Goal: Transaction & Acquisition: Obtain resource

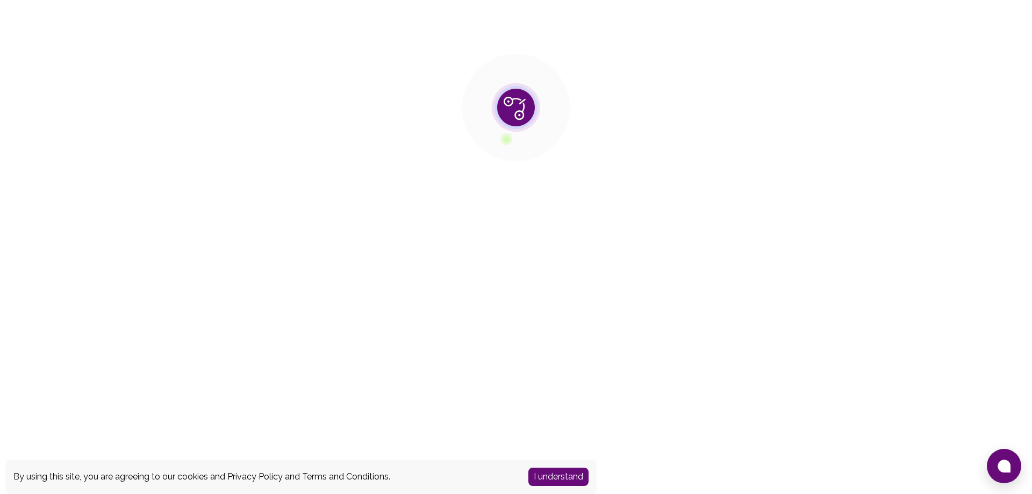
click at [555, 477] on button "I understand" at bounding box center [558, 476] width 60 height 18
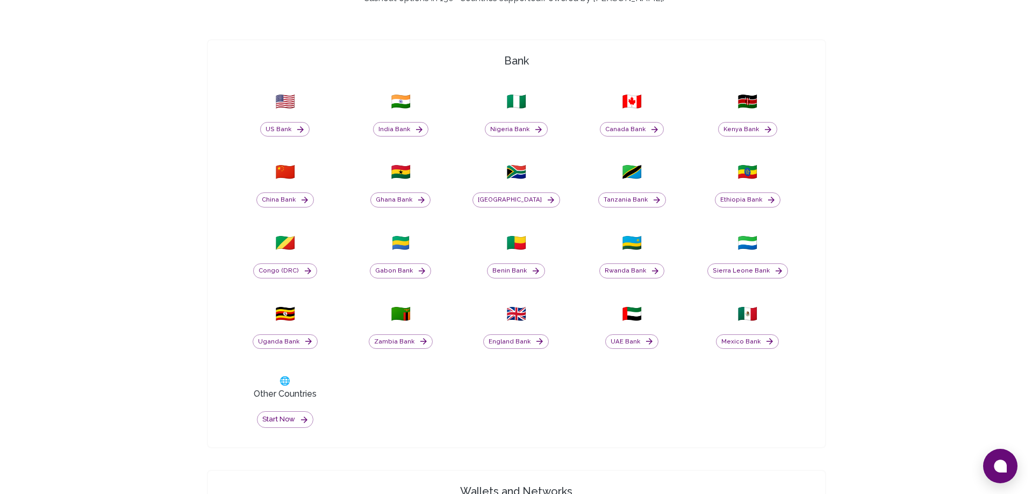
scroll to position [421, 0]
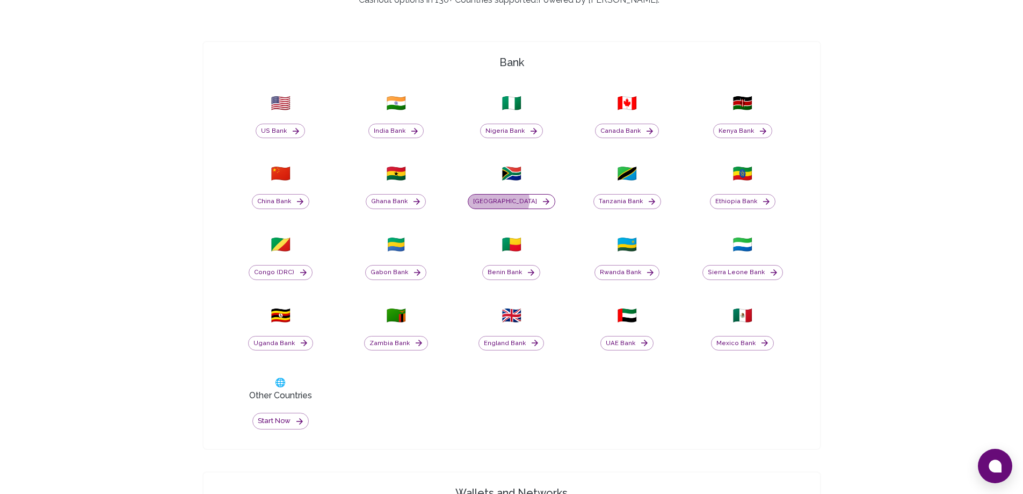
click at [513, 200] on button "South Africa" at bounding box center [512, 201] width 88 height 15
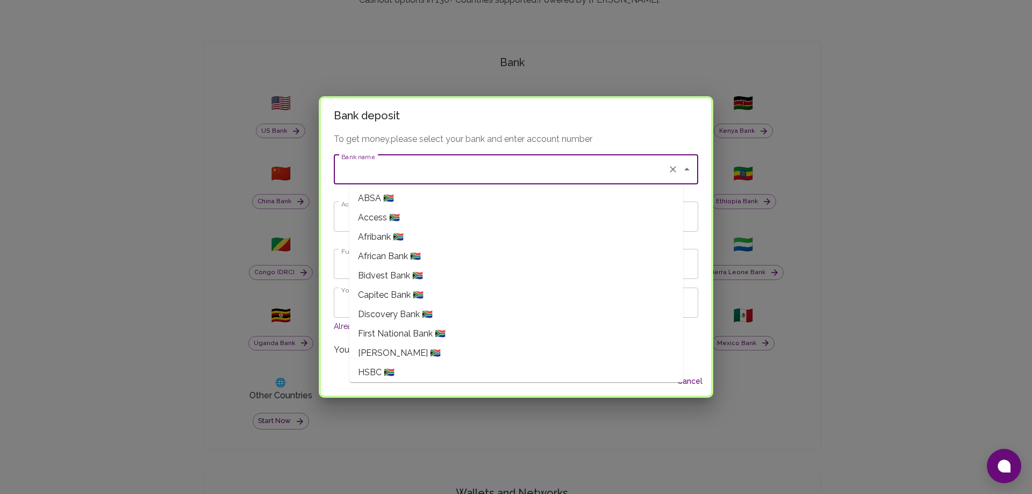
click at [514, 171] on input "Bank name" at bounding box center [500, 169] width 325 height 20
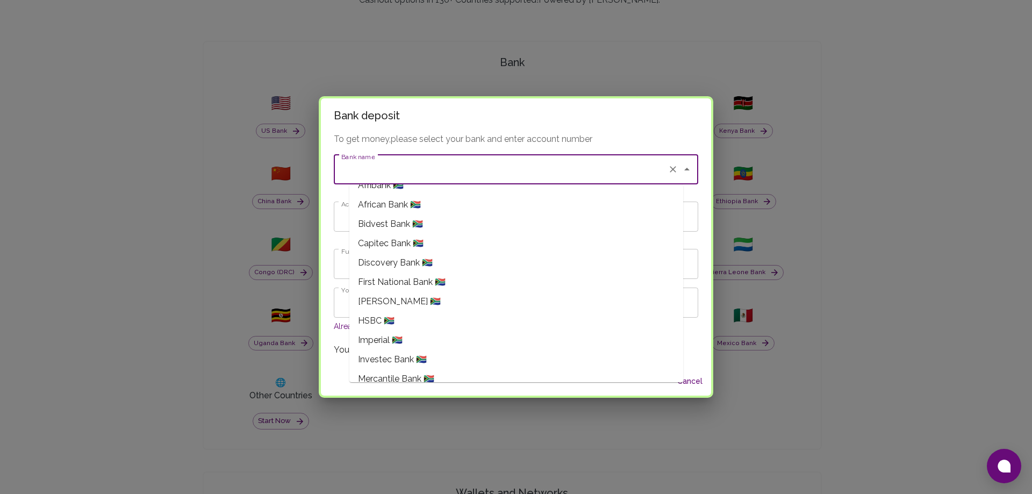
scroll to position [54, 0]
click at [435, 239] on li "Capitec Bank 🇿🇦" at bounding box center [516, 241] width 334 height 19
type input "Capitec Bank"
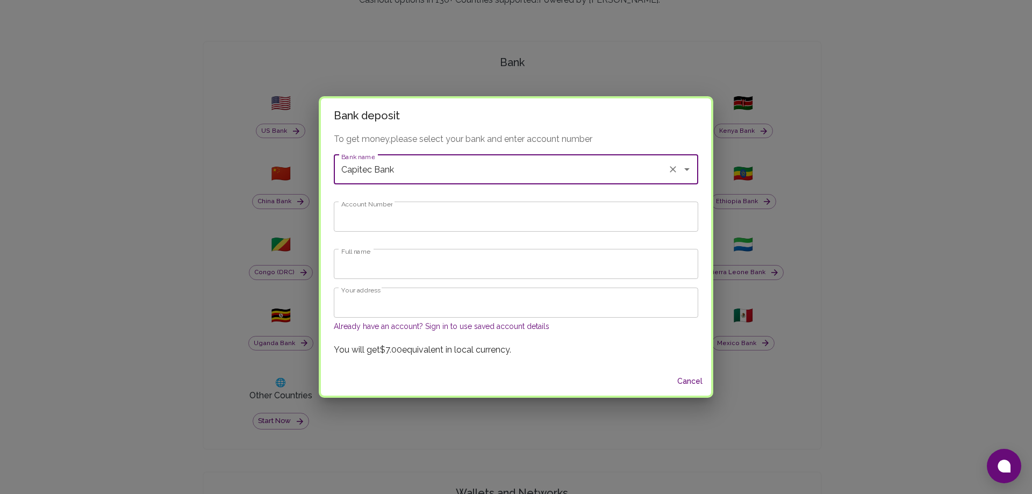
click at [437, 207] on input "Account Number" at bounding box center [516, 216] width 364 height 30
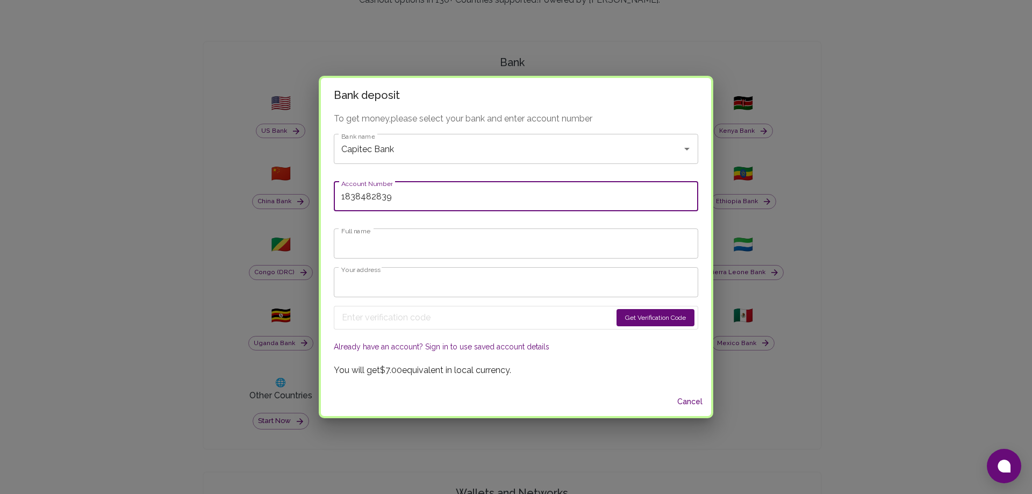
type input "1838482839"
click at [408, 248] on input "Full name" at bounding box center [516, 243] width 364 height 30
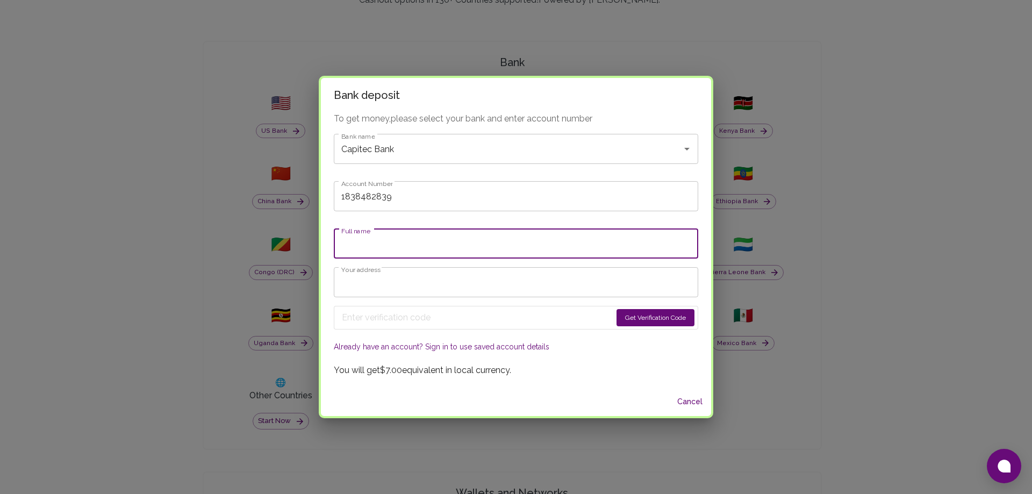
click at [408, 248] on input "Full name" at bounding box center [516, 243] width 364 height 30
type input "M"
type input "Nhlakanipho Bhengu"
click at [430, 286] on input "Your address" at bounding box center [516, 282] width 364 height 30
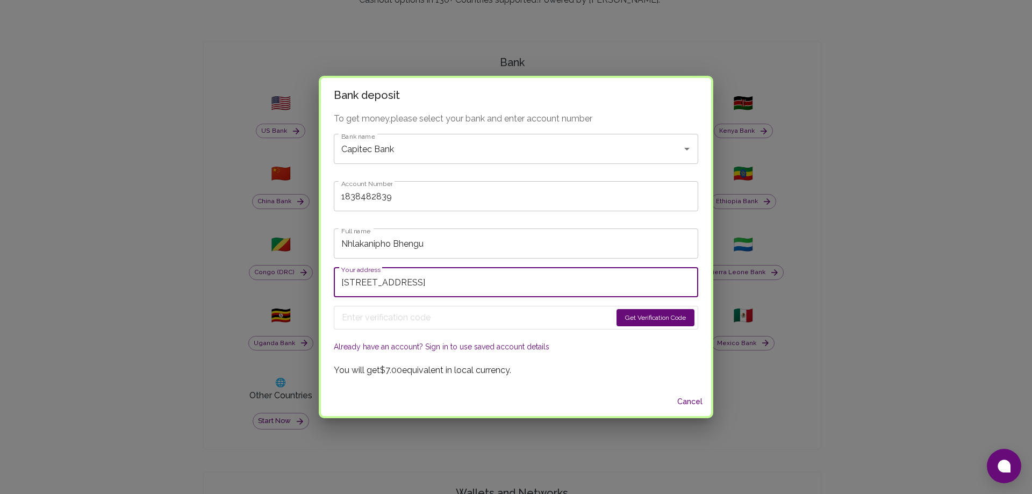
type input "B174 Magasela Road, Hammarsdale, 3700"
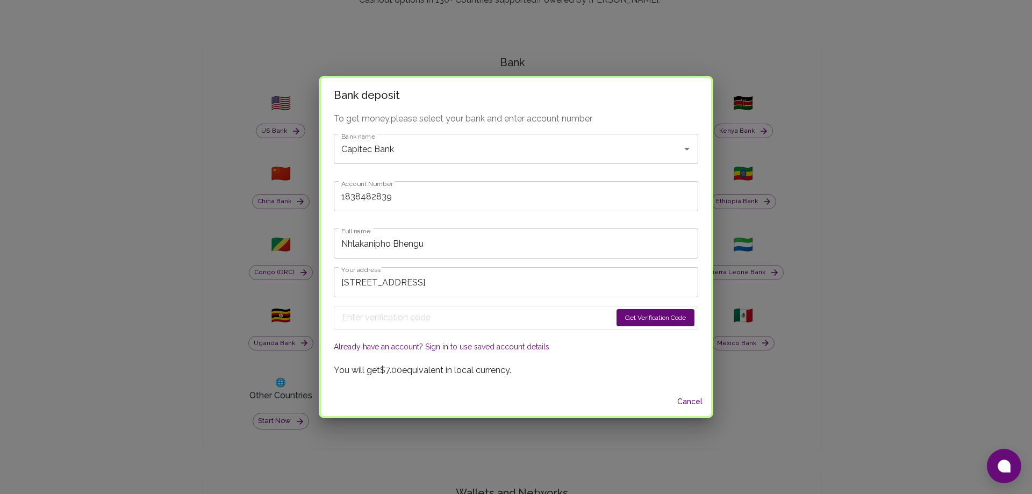
click at [649, 314] on button "Get Verification Code" at bounding box center [655, 317] width 78 height 17
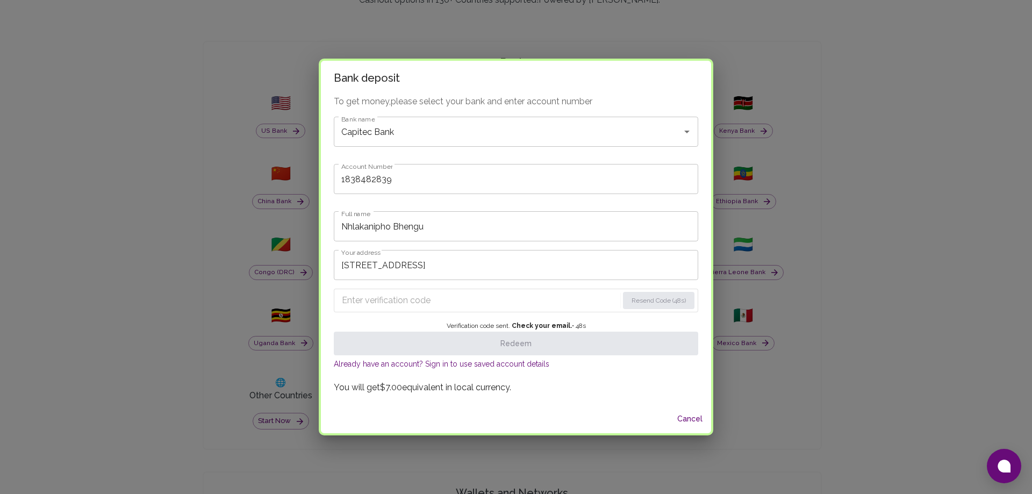
click at [462, 298] on input "Enter verification code" at bounding box center [480, 300] width 276 height 17
paste input "5340"
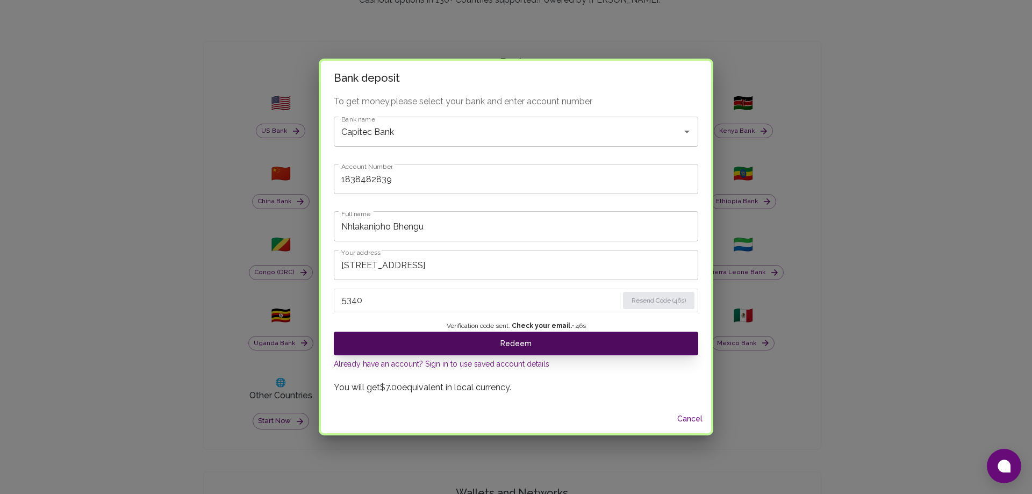
type input "5340"
click at [527, 349] on button "Redeem" at bounding box center [516, 343] width 364 height 24
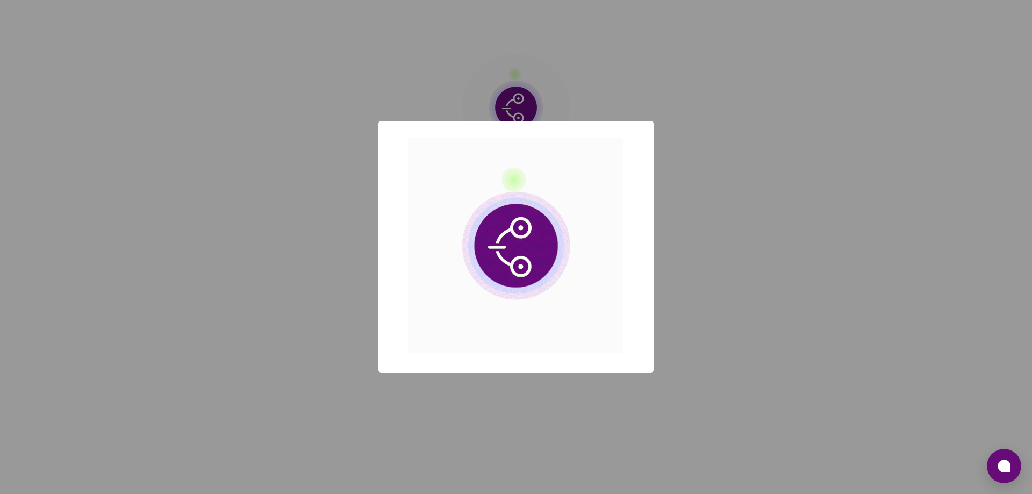
scroll to position [0, 0]
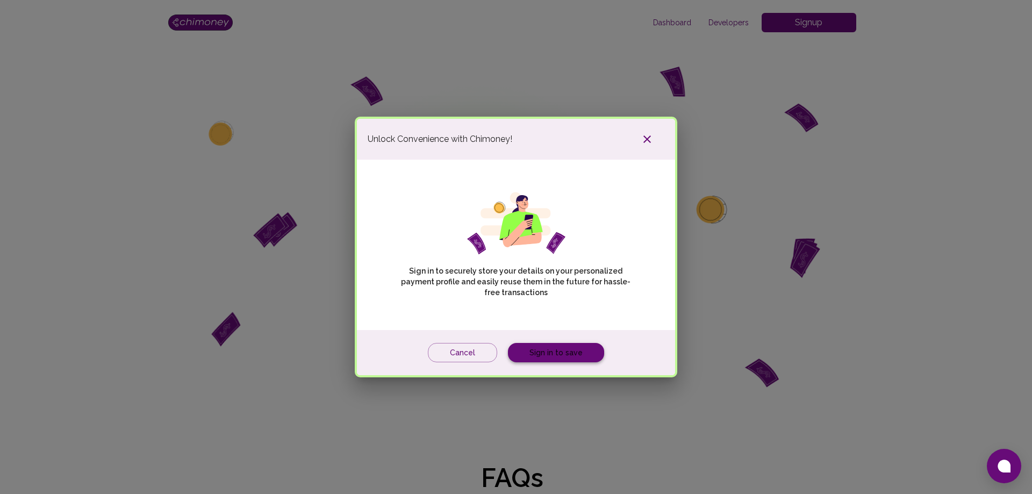
click at [588, 354] on link "Sign in to save" at bounding box center [556, 353] width 96 height 20
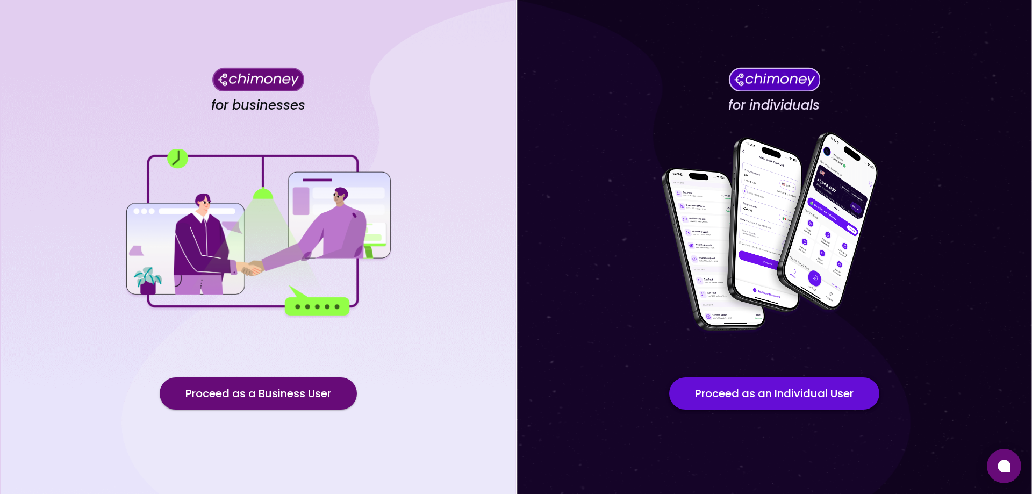
click at [768, 391] on button "Proceed as an Individual User" at bounding box center [774, 393] width 210 height 32
